Goal: Transaction & Acquisition: Register for event/course

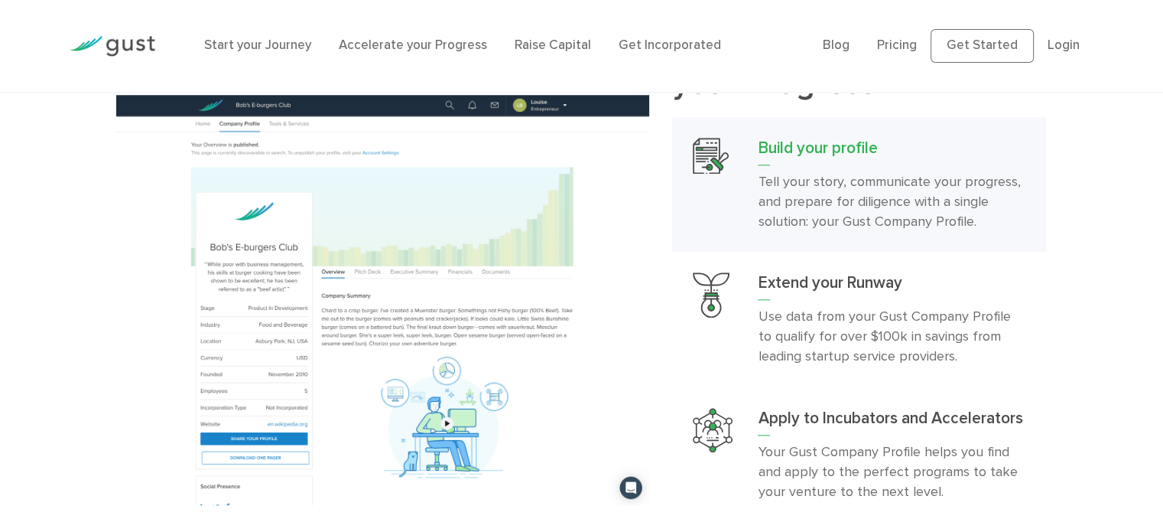
scroll to position [1606, 0]
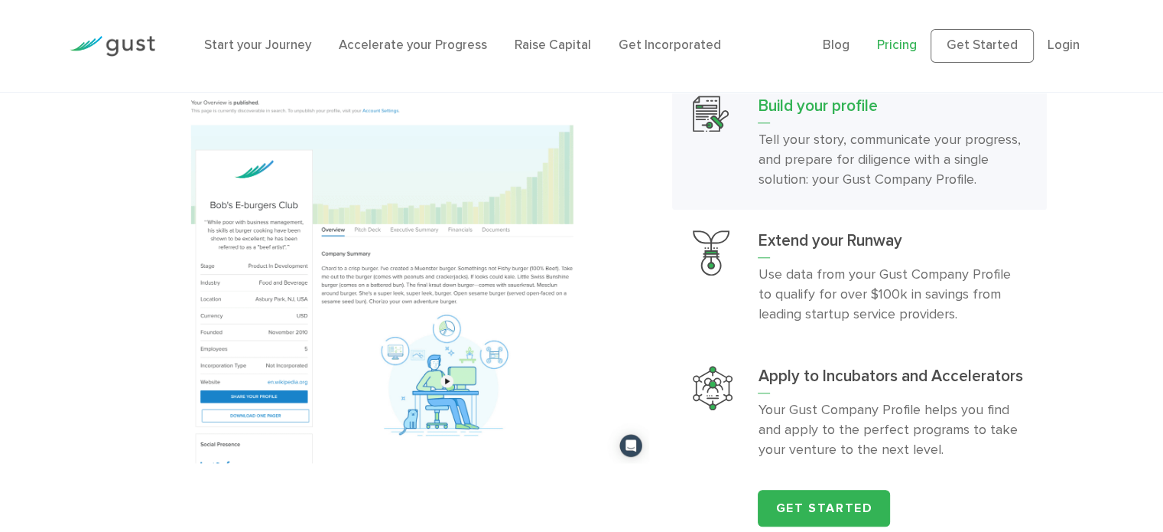
click at [903, 43] on link "Pricing" at bounding box center [897, 44] width 40 height 15
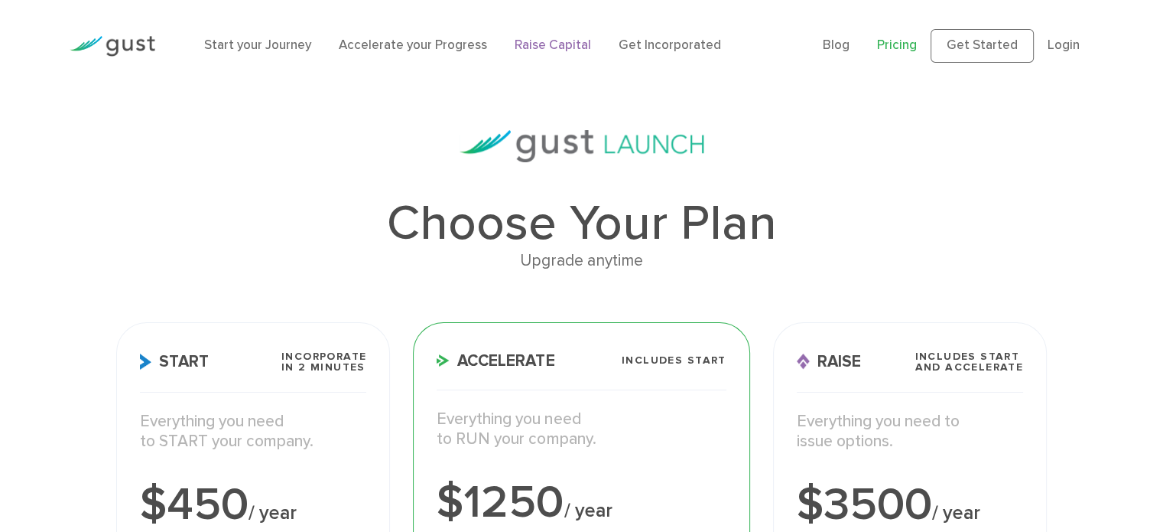
click at [515, 45] on link "Raise Capital" at bounding box center [553, 44] width 76 height 15
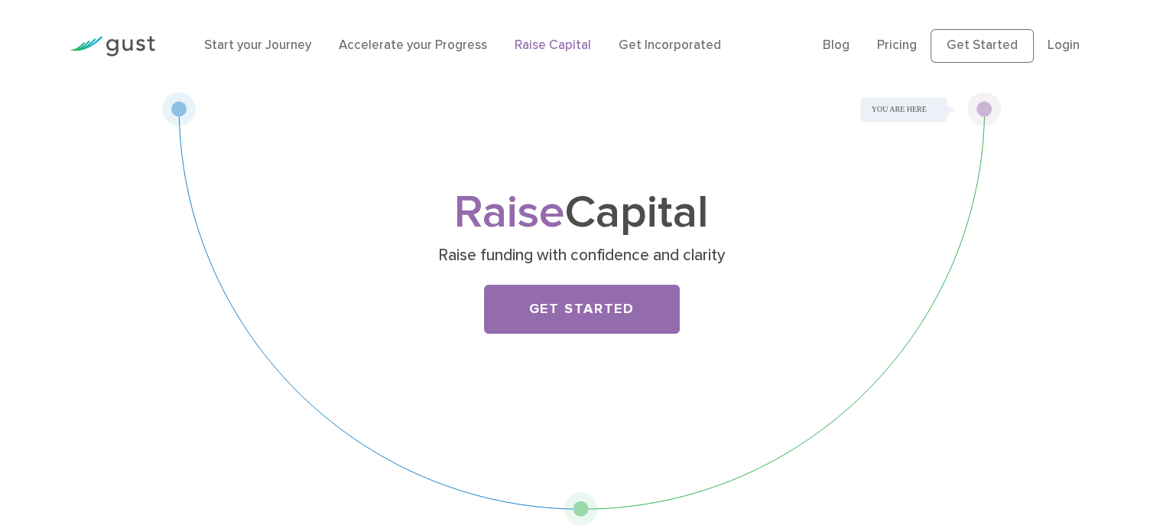
click at [529, 214] on span "Raise" at bounding box center [509, 212] width 111 height 54
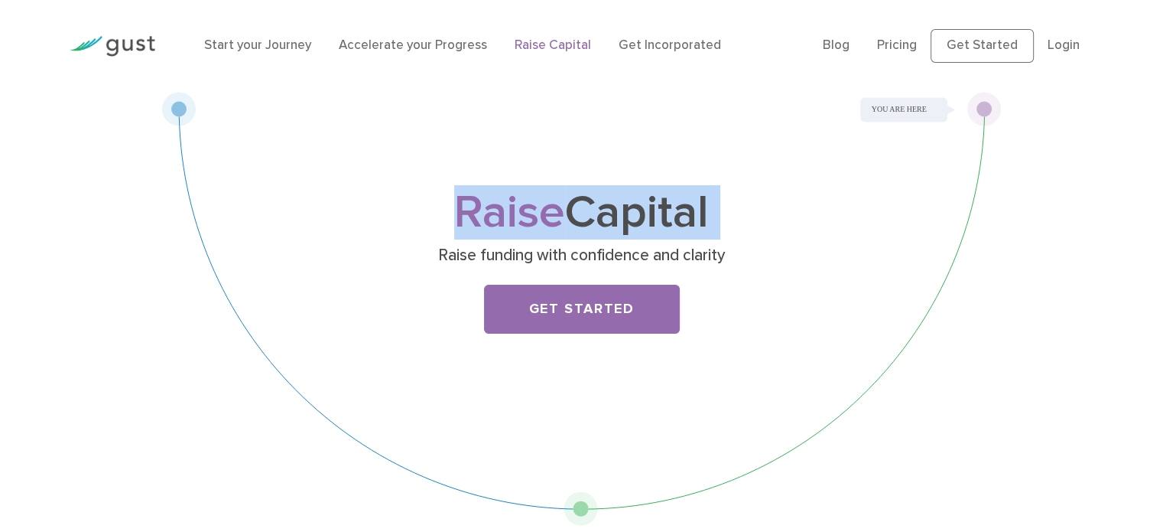
click at [529, 214] on span "Raise" at bounding box center [509, 212] width 111 height 54
click at [605, 214] on h1 "Raise Capital" at bounding box center [582, 213] width 604 height 42
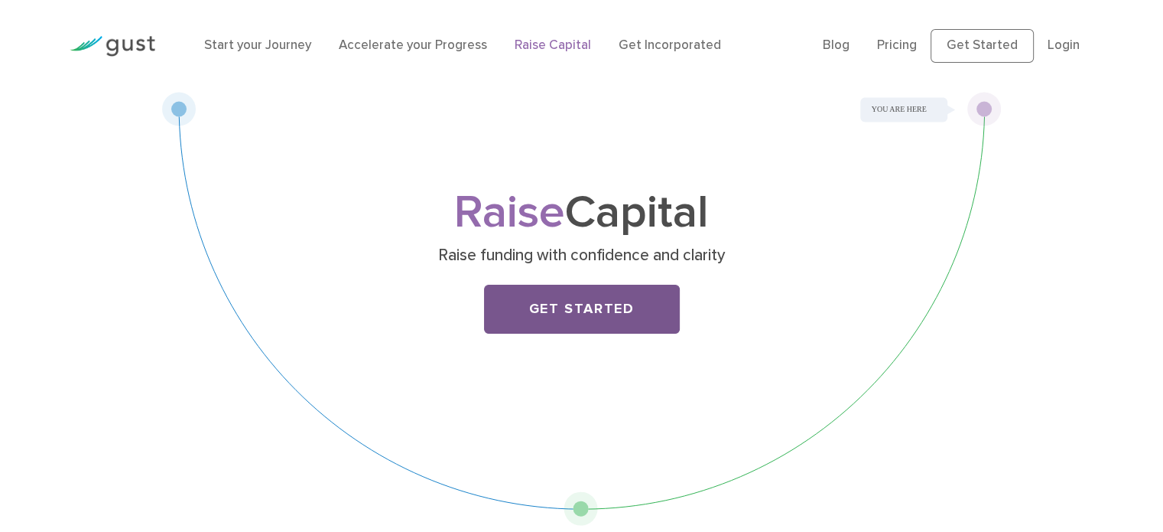
click at [572, 312] on link "Get Started" at bounding box center [582, 309] width 196 height 49
